Goal: Information Seeking & Learning: Stay updated

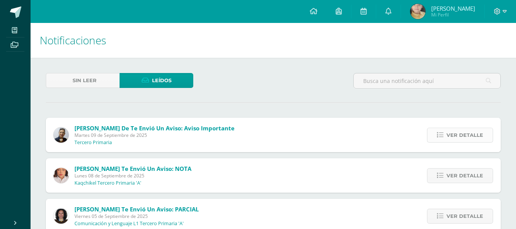
click at [457, 134] on span "Ver detalle" at bounding box center [464, 135] width 37 height 14
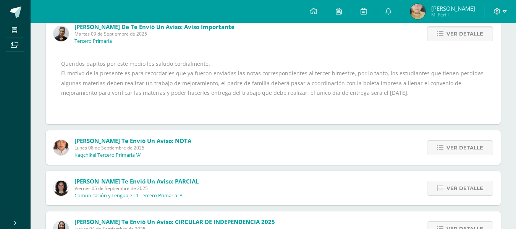
scroll to position [115, 0]
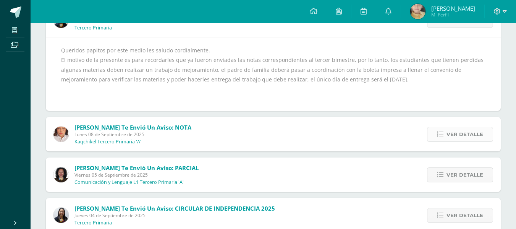
click at [459, 133] on span "Ver detalle" at bounding box center [464, 134] width 37 height 14
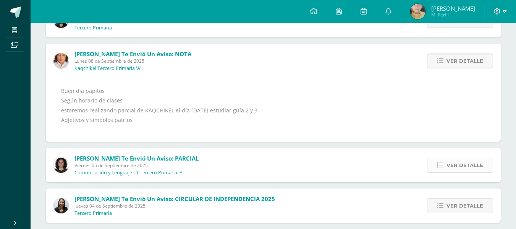
click at [467, 162] on span "Ver detalle" at bounding box center [464, 165] width 37 height 14
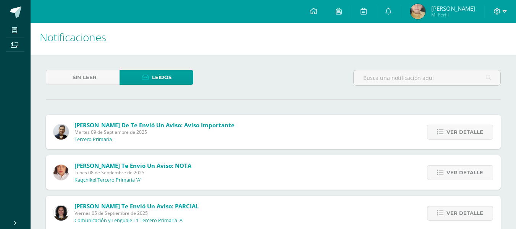
scroll to position [0, 0]
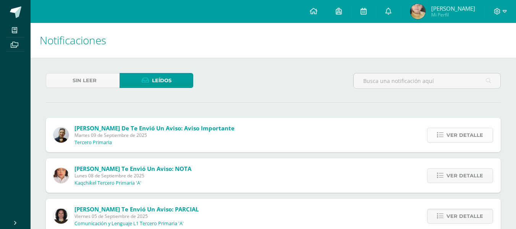
click at [463, 133] on span "Ver detalle" at bounding box center [464, 135] width 37 height 14
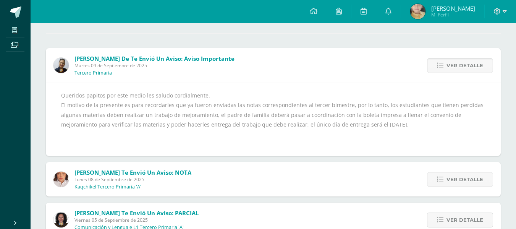
scroll to position [76, 0]
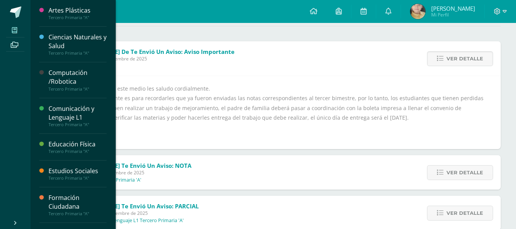
click at [15, 28] on icon at bounding box center [14, 30] width 5 height 6
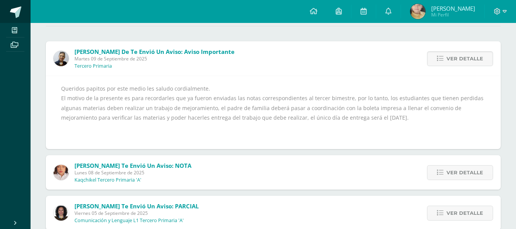
click at [18, 9] on span at bounding box center [15, 11] width 11 height 11
click at [364, 8] on icon at bounding box center [363, 11] width 6 height 7
click at [389, 11] on icon at bounding box center [388, 11] width 6 height 7
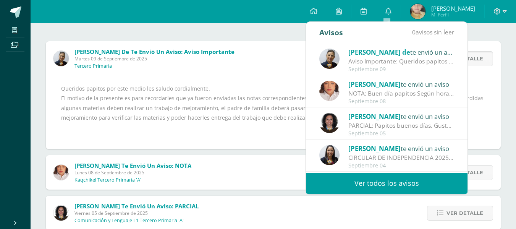
click at [384, 180] on link "Ver todos los avisos" at bounding box center [387, 183] width 162 height 21
click at [397, 180] on link "Ver todos los avisos" at bounding box center [387, 183] width 162 height 21
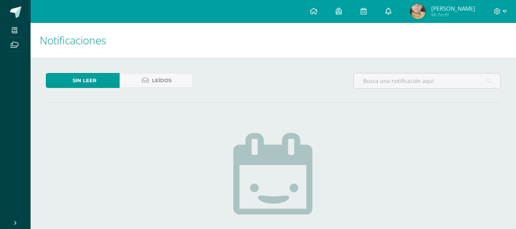
click at [386, 11] on icon at bounding box center [388, 11] width 6 height 7
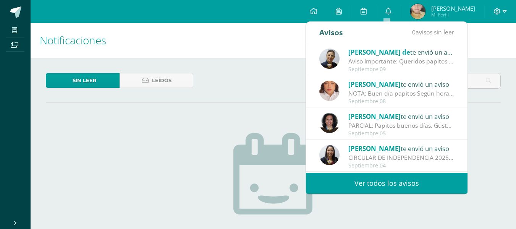
click at [375, 61] on div "Aviso Importante: Queridos papitos por este medio les saludo cordialmente. El m…" at bounding box center [401, 61] width 106 height 9
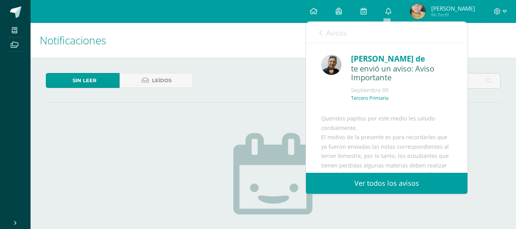
click at [390, 182] on link "Ver todos los avisos" at bounding box center [387, 183] width 162 height 21
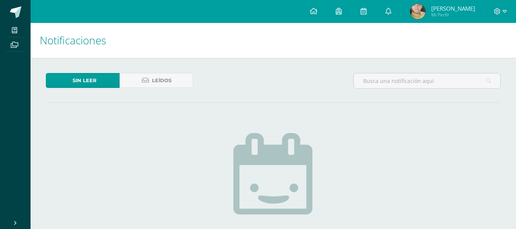
click at [377, 127] on div "No hay nuevas notificaciones ¡Felicidades! no hay nuevas notificaciones, puedes…" at bounding box center [273, 215] width 225 height 194
click at [174, 79] on link "Leídos" at bounding box center [157, 80] width 74 height 15
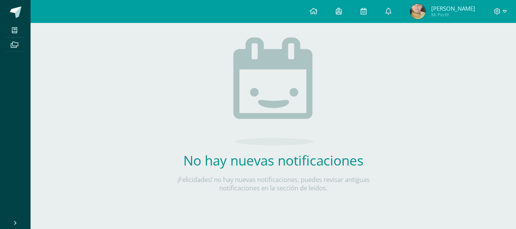
scroll to position [99, 0]
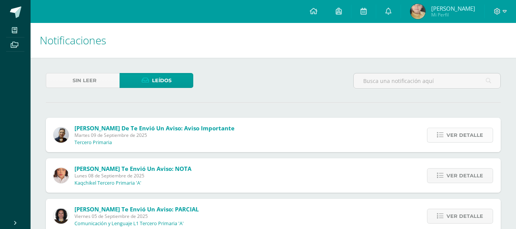
click at [470, 132] on span "Ver detalle" at bounding box center [464, 135] width 37 height 14
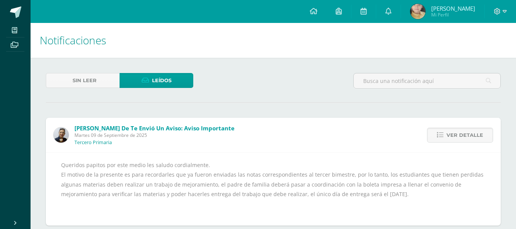
click at [302, 91] on div "Sin leer Leídos" at bounding box center [273, 84] width 461 height 22
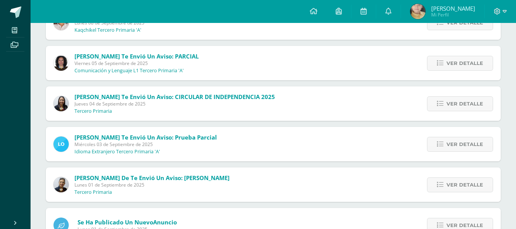
scroll to position [191, 0]
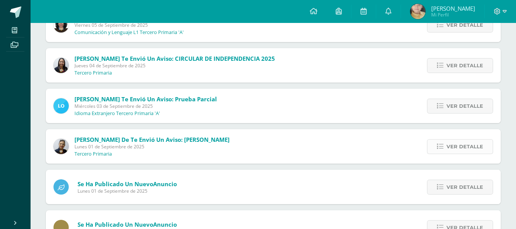
click at [454, 145] on span "Ver detalle" at bounding box center [464, 146] width 37 height 14
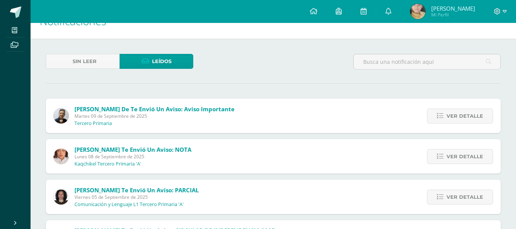
scroll to position [0, 0]
